Goal: Transaction & Acquisition: Subscribe to service/newsletter

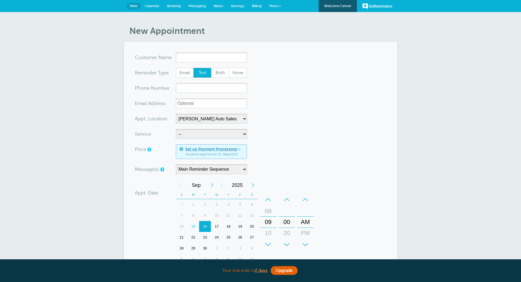
select select "24897"
drag, startPoint x: 151, startPoint y: 7, endPoint x: 283, endPoint y: 25, distance: 132.8
click at [151, 7] on span "Calendar" at bounding box center [152, 6] width 15 height 4
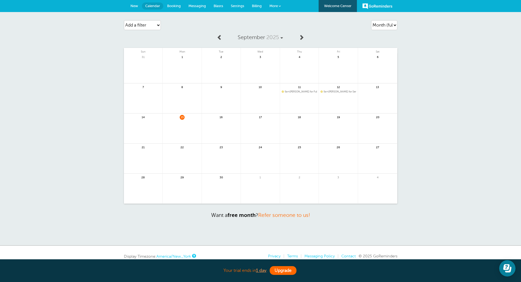
click at [284, 271] on link "Upgrade" at bounding box center [283, 270] width 27 height 9
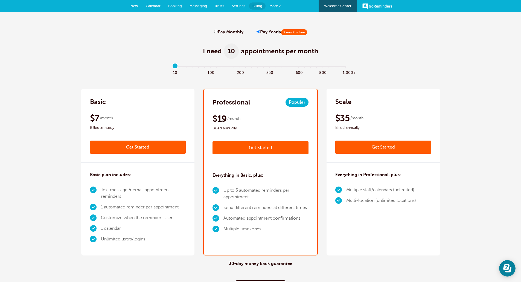
click at [125, 121] on div "$7 /month Billed annually" at bounding box center [138, 122] width 96 height 18
click at [175, 67] on input "range" at bounding box center [260, 67] width 177 height 1
drag, startPoint x: 173, startPoint y: 66, endPoint x: 185, endPoint y: 67, distance: 11.3
click at [185, 67] on input "range" at bounding box center [260, 67] width 177 height 1
drag, startPoint x: 188, startPoint y: 66, endPoint x: 238, endPoint y: 68, distance: 50.3
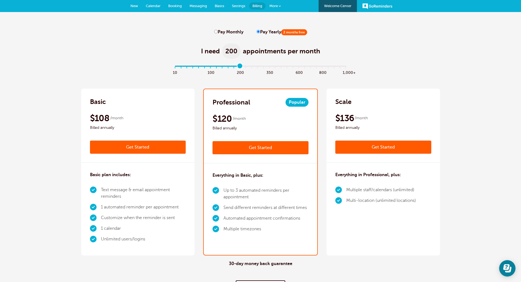
click at [238, 68] on input "range" at bounding box center [260, 67] width 177 height 1
drag, startPoint x: 241, startPoint y: 67, endPoint x: 229, endPoint y: 68, distance: 12.1
click at [229, 68] on input "range" at bounding box center [260, 67] width 177 height 1
drag, startPoint x: 228, startPoint y: 67, endPoint x: 217, endPoint y: 67, distance: 10.9
type input "7"
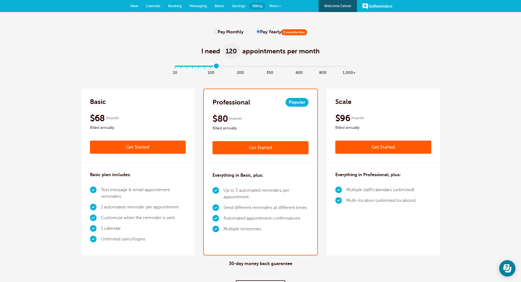
click at [217, 67] on input "range" at bounding box center [260, 67] width 177 height 1
